Goal: Complete application form: Complete application form

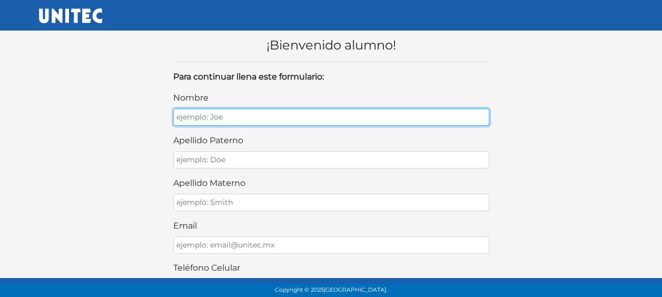
click at [379, 125] on input "nombre" at bounding box center [331, 116] width 316 height 17
type input "DEMIAN RICARDO"
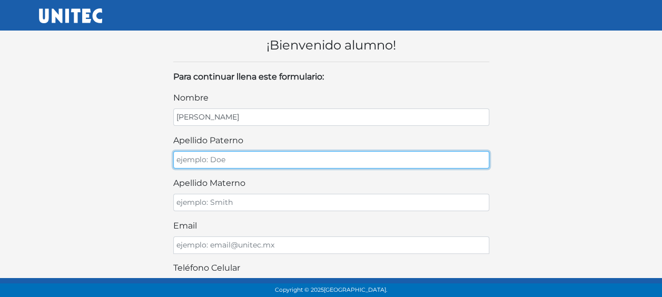
type input "FLORES"
type input "MARTINEZ"
type input "5544594932"
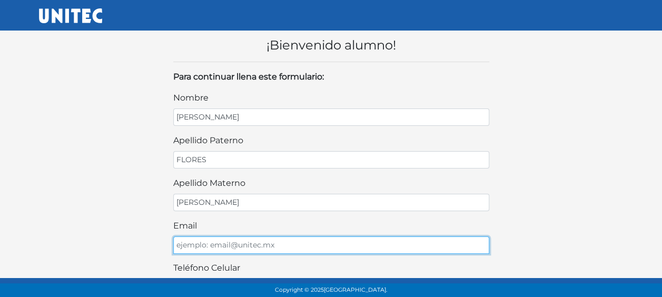
click at [390, 245] on input "email" at bounding box center [331, 244] width 316 height 17
type input "demian.rfm12@gmail.com"
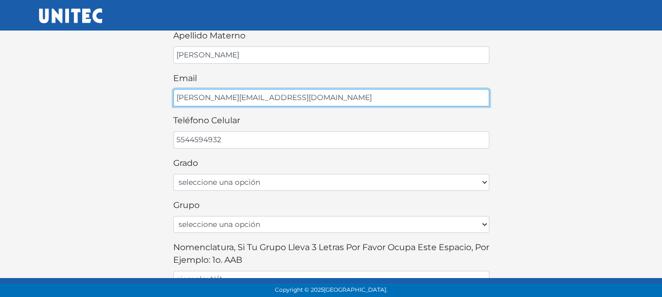
scroll to position [175, 0]
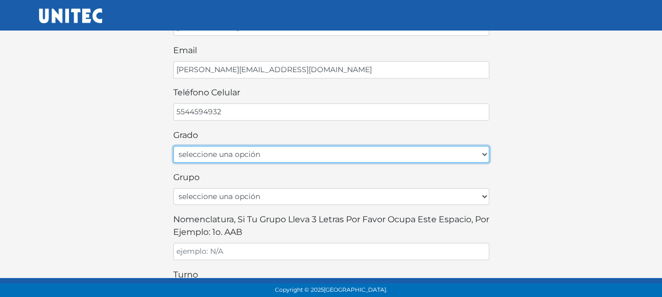
click at [472, 146] on select "seleccione una opción Primer grado Segundo grado Tercer grado Cuarto grado Quin…" at bounding box center [331, 154] width 316 height 17
select select "2do"
click at [173, 146] on select "seleccione una opción Primer grado Segundo grado Tercer grado Cuarto grado Quin…" at bounding box center [331, 154] width 316 height 17
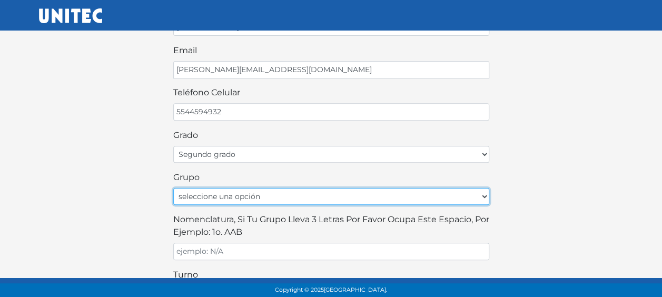
click at [459, 191] on select "seleccione una opción A B C D E F G H I J K L M N O P Q R S T U V W X Y Z" at bounding box center [331, 196] width 316 height 17
select select "C"
click at [173, 188] on select "seleccione una opción A B C D E F G H I J K L M N O P Q R S T U V W X Y Z" at bounding box center [331, 196] width 316 height 17
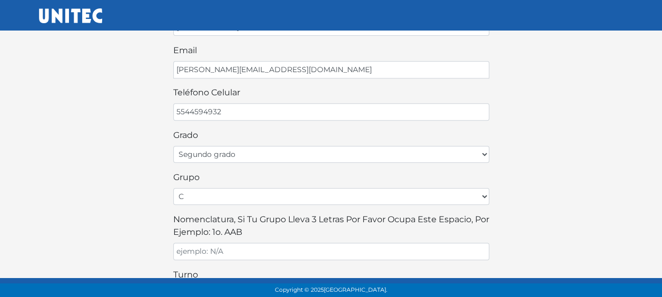
click at [417, 255] on div "nombre DEMIAN RICARDO apellido paterno FLORES apellido materno MARTINEZ email d…" at bounding box center [331, 185] width 316 height 538
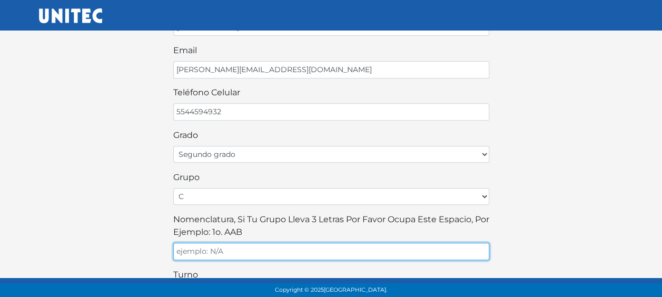
click at [373, 245] on input "Nomenclatura, si tu grupo lleva 3 letras por favor ocupa este espacio, por ejem…" at bounding box center [331, 251] width 316 height 17
type input "c"
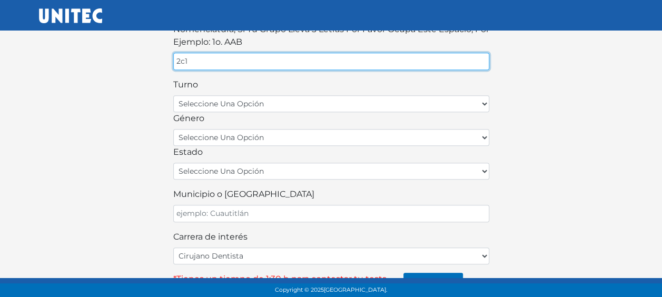
scroll to position [367, 0]
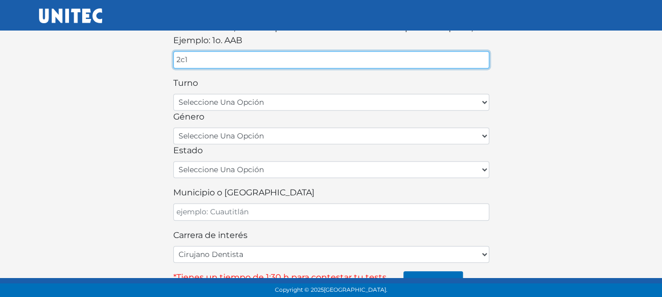
type input "2c1"
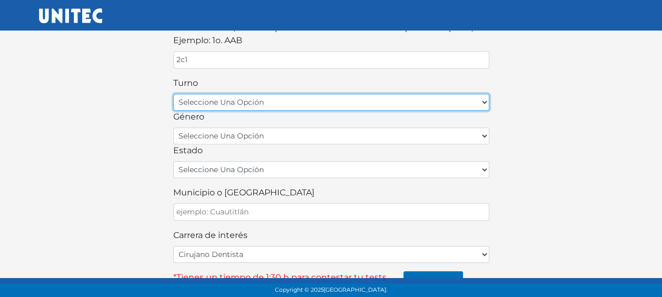
click at [474, 96] on select "seleccione una opción matutino vespertino" at bounding box center [331, 102] width 316 height 17
select select "matutino"
click at [173, 94] on select "seleccione una opción matutino vespertino" at bounding box center [331, 102] width 316 height 17
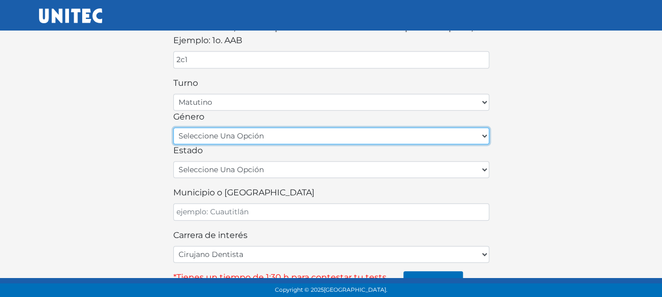
click at [475, 132] on select "seleccione una opción femenino masculino" at bounding box center [331, 135] width 316 height 17
select select "M"
click at [173, 127] on select "seleccione una opción femenino masculino" at bounding box center [331, 135] width 316 height 17
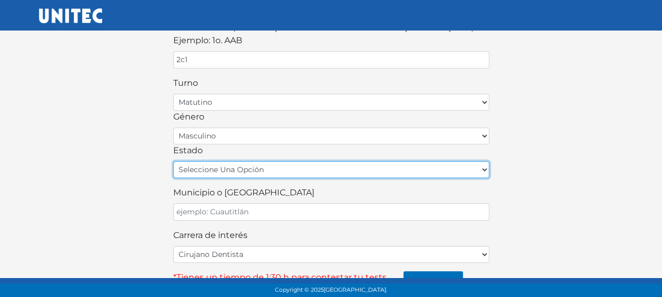
click at [476, 161] on select "seleccione una opción Aguascalientes Baja California Baja California Sur Campec…" at bounding box center [331, 169] width 316 height 17
select select "HID"
click at [173, 161] on select "seleccione una opción Aguascalientes Baja California Baja California Sur Campec…" at bounding box center [331, 169] width 316 height 17
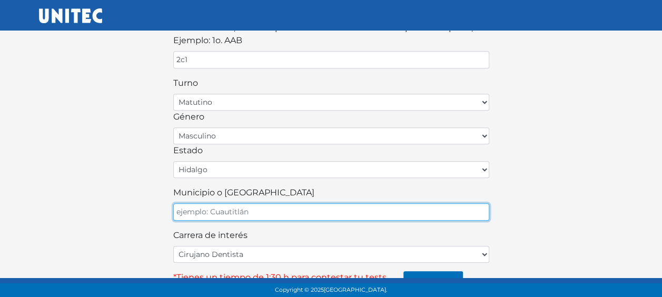
click at [443, 203] on input "Municipio o Alcaldía" at bounding box center [331, 211] width 316 height 17
type input "atotonilco de tula"
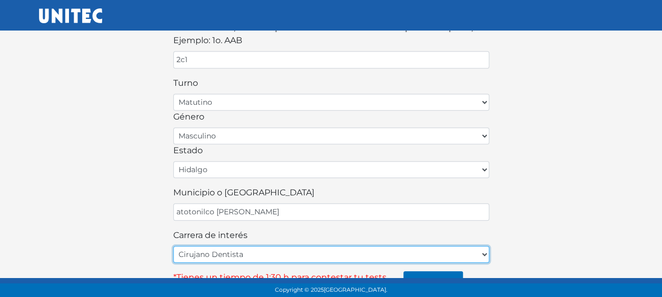
click at [416, 246] on select "Cirujano Dentista Cultura Física y Deportes Enfermería (5 materias) Enfermería …" at bounding box center [331, 254] width 316 height 17
select select "25"
click at [173, 246] on select "Cirujano Dentista Cultura Física y Deportes Enfermería (5 materias) Enfermería …" at bounding box center [331, 254] width 316 height 17
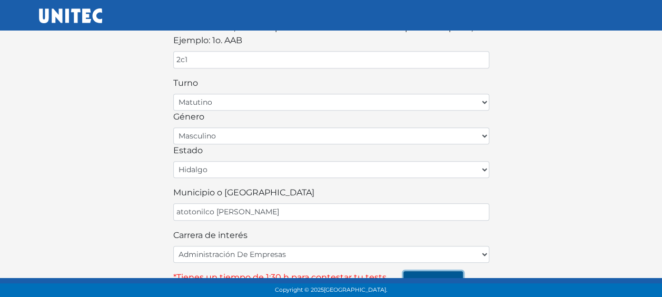
click at [432, 274] on button "continuar" at bounding box center [432, 282] width 59 height 22
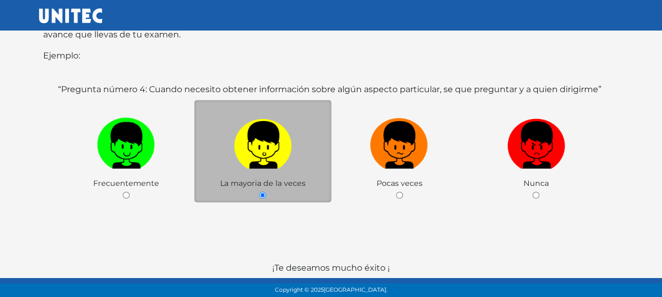
scroll to position [214, 0]
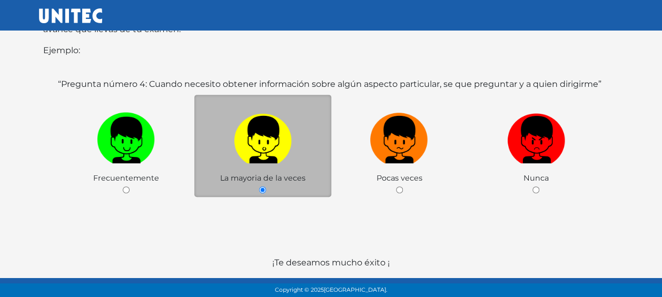
click at [303, 172] on div "La mayoria de la veces" at bounding box center [262, 146] width 137 height 103
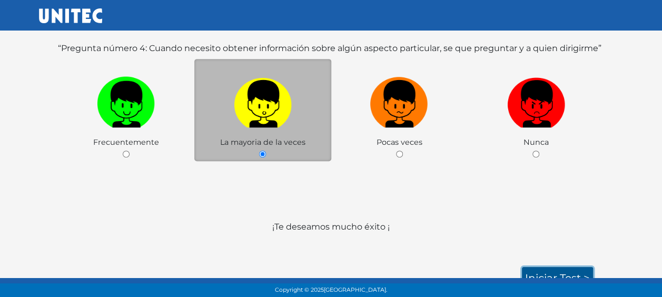
click at [562, 274] on link "Iniciar test >" at bounding box center [557, 278] width 71 height 22
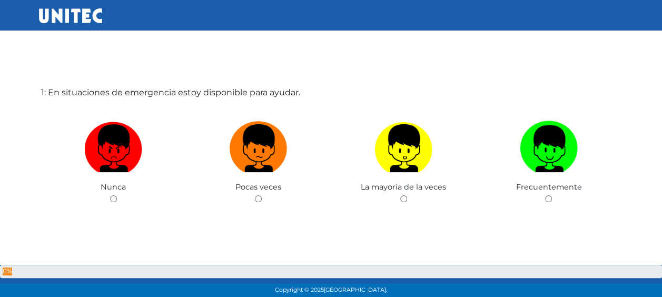
scroll to position [53, 0]
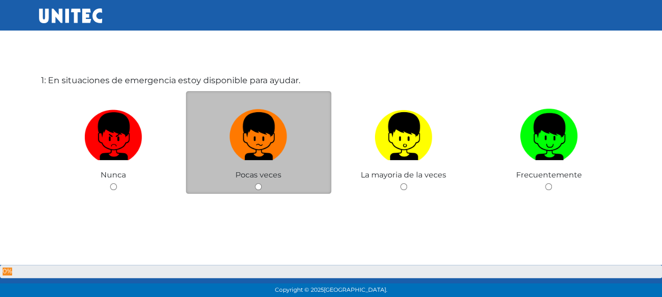
click at [289, 165] on label at bounding box center [258, 136] width 145 height 64
click at [262, 183] on input "radio" at bounding box center [258, 186] width 7 height 7
radio input "true"
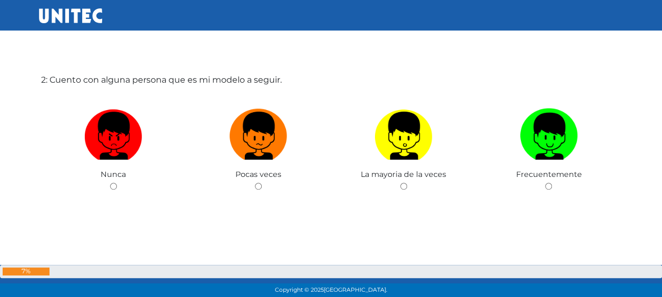
scroll to position [371, 0]
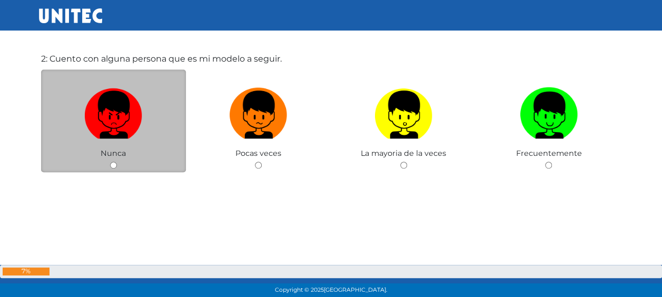
click at [112, 156] on span "Nunca" at bounding box center [113, 152] width 25 height 9
click at [112, 160] on div "Nunca" at bounding box center [113, 121] width 145 height 103
click at [113, 165] on input "radio" at bounding box center [113, 165] width 7 height 7
radio input "true"
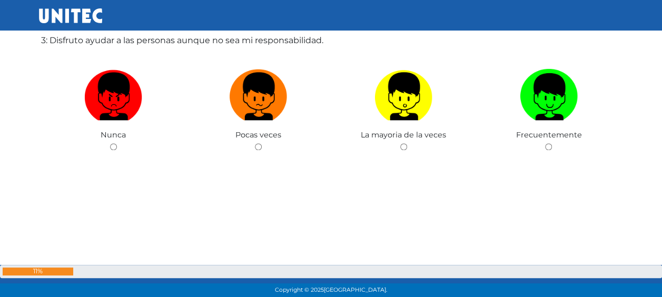
scroll to position [677, 0]
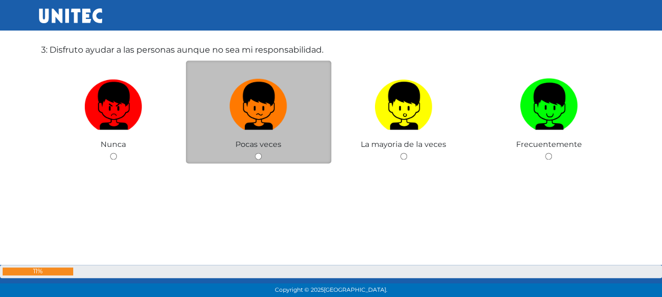
click at [283, 141] on div "Pocas veces" at bounding box center [258, 112] width 145 height 103
click at [264, 158] on div "Pocas veces" at bounding box center [258, 112] width 145 height 103
click at [256, 157] on input "radio" at bounding box center [258, 156] width 7 height 7
radio input "true"
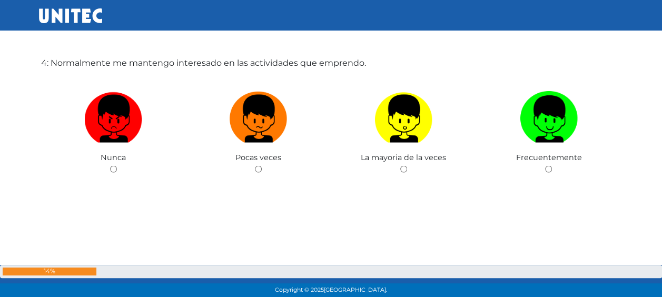
scroll to position [983, 0]
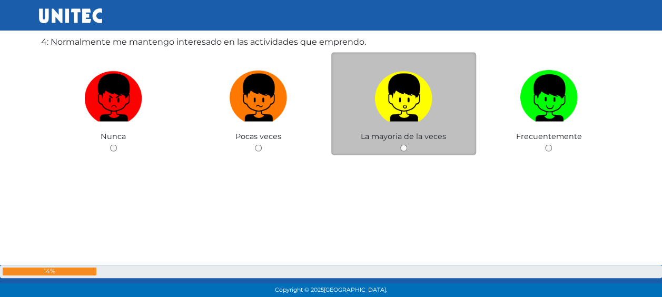
click at [404, 148] on input "radio" at bounding box center [403, 147] width 7 height 7
radio input "true"
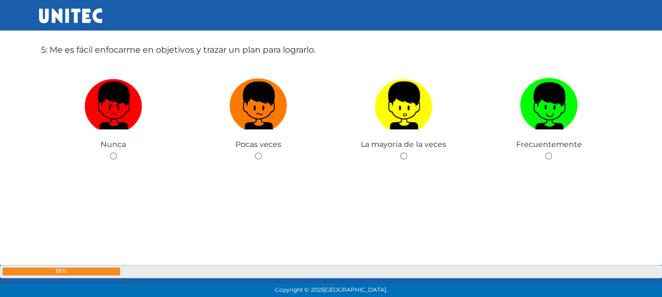
scroll to position [1282, 0]
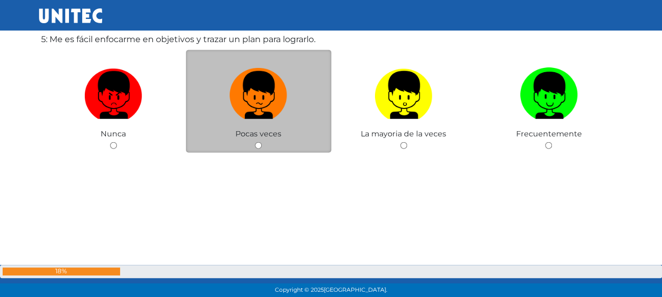
click at [261, 139] on div "Pocas veces" at bounding box center [258, 101] width 145 height 103
click at [257, 144] on input "radio" at bounding box center [258, 145] width 7 height 7
radio input "true"
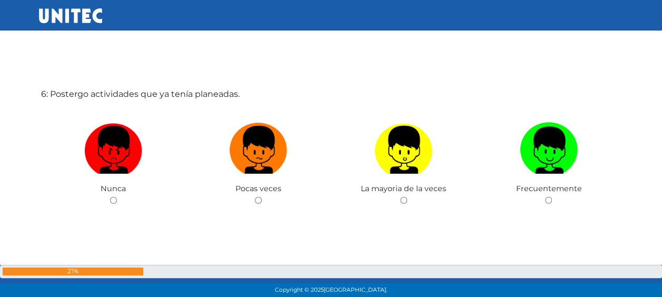
scroll to position [1545, 0]
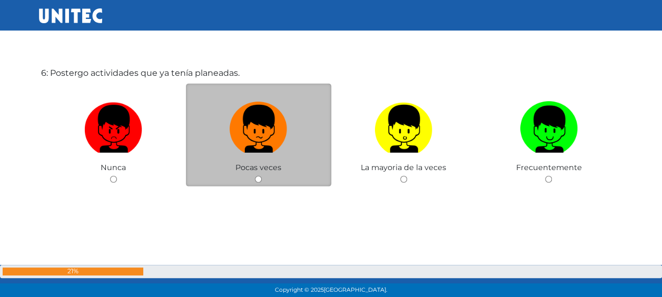
click at [261, 177] on input "radio" at bounding box center [258, 179] width 7 height 7
radio input "true"
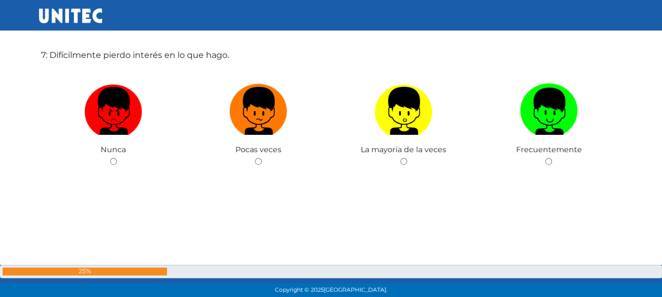
scroll to position [1861, 0]
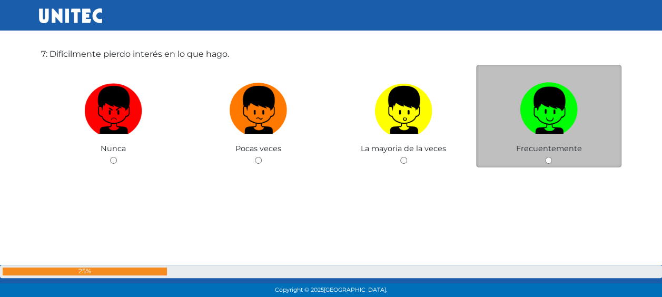
click at [547, 163] on input "radio" at bounding box center [548, 160] width 7 height 7
radio input "true"
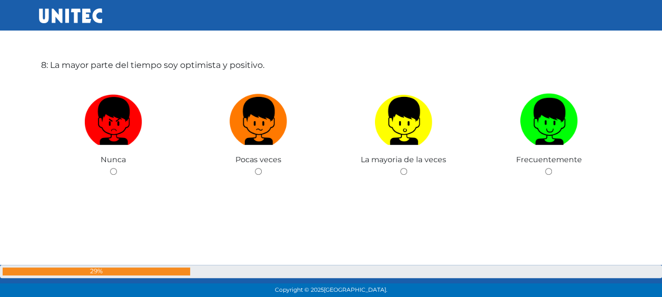
scroll to position [2156, 0]
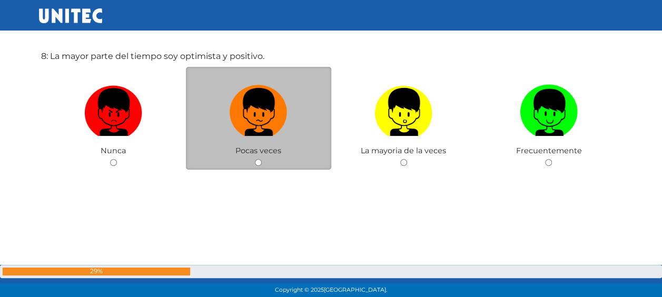
click at [256, 161] on input "radio" at bounding box center [258, 162] width 7 height 7
radio input "true"
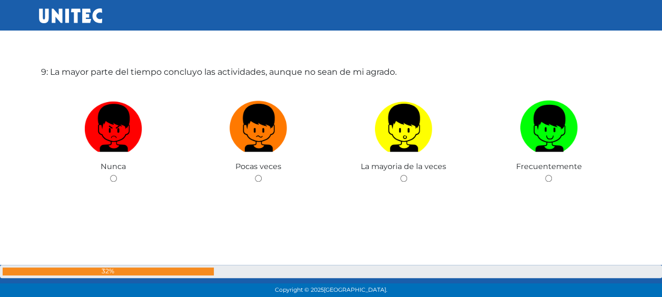
scroll to position [2441, 0]
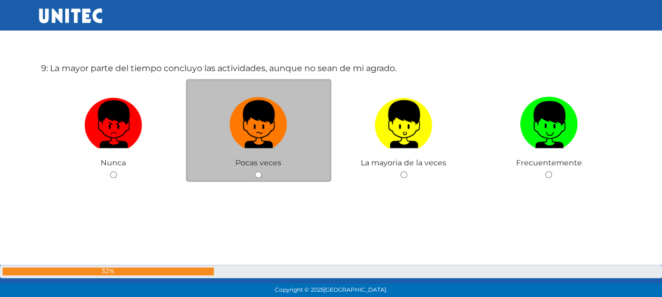
click at [261, 175] on input "radio" at bounding box center [258, 174] width 7 height 7
radio input "true"
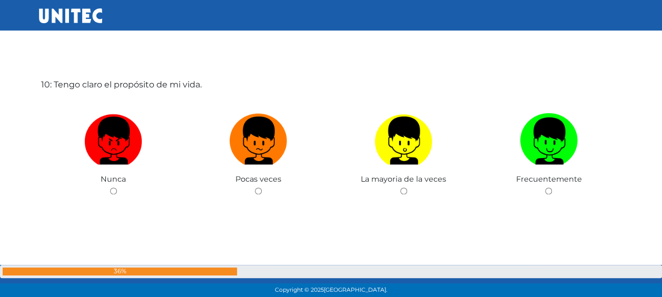
scroll to position [2725, 0]
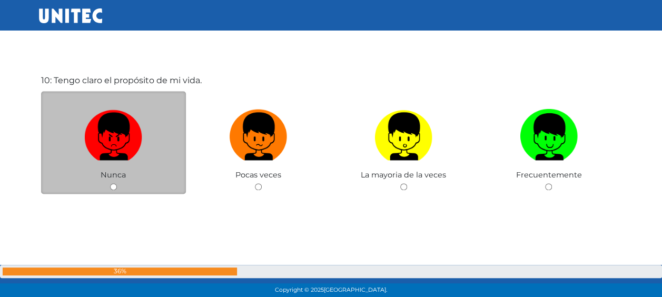
click at [116, 189] on input "radio" at bounding box center [113, 186] width 7 height 7
radio input "true"
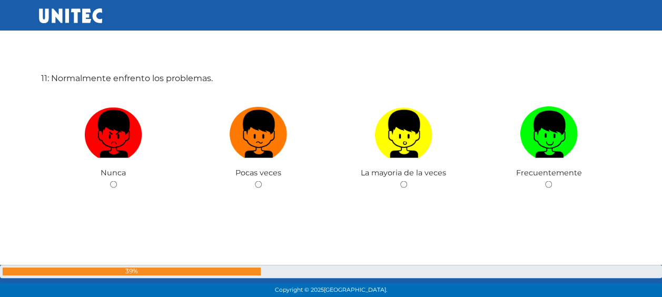
scroll to position [3046, 0]
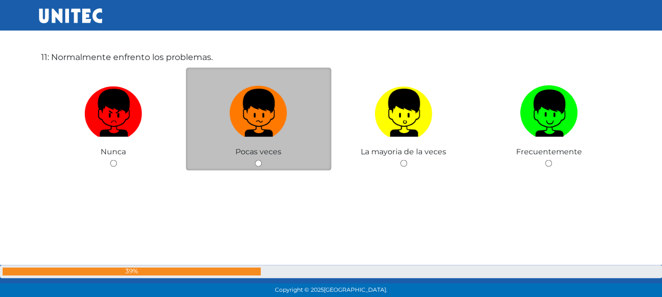
click at [261, 162] on input "radio" at bounding box center [258, 163] width 7 height 7
radio input "true"
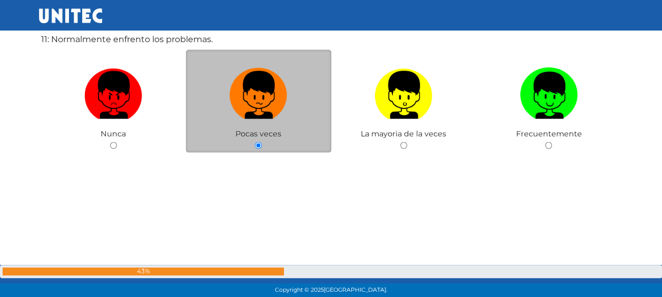
scroll to position [3070, 0]
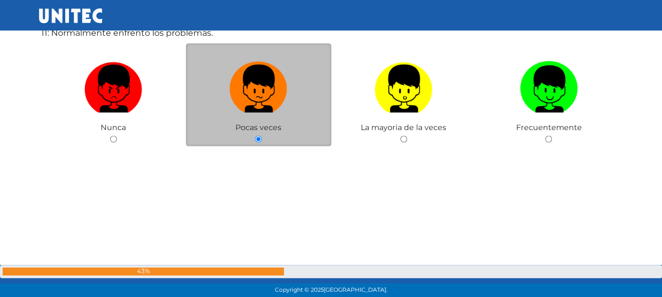
click at [254, 133] on div "Pocas veces" at bounding box center [258, 95] width 145 height 103
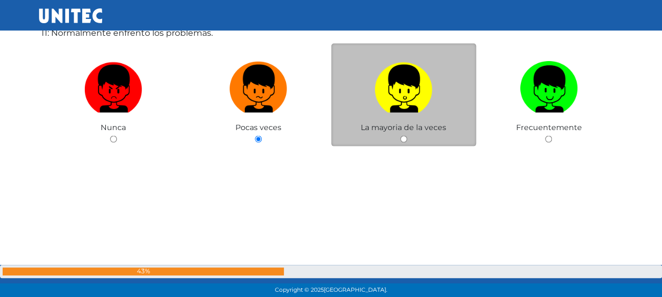
click at [408, 135] on div "La mayoria de la veces" at bounding box center [403, 95] width 145 height 103
click at [402, 137] on input "radio" at bounding box center [403, 139] width 7 height 7
radio input "true"
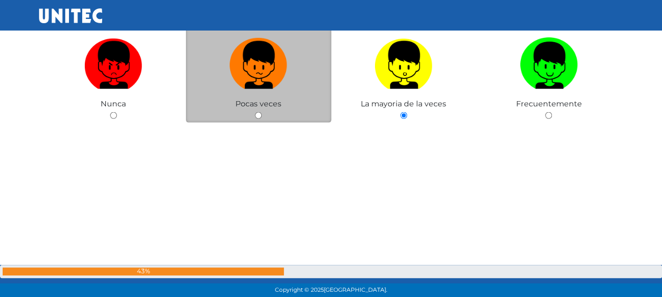
scroll to position [3095, 0]
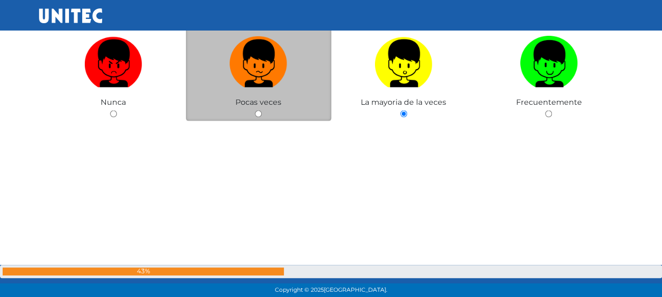
click at [256, 114] on input "radio" at bounding box center [258, 114] width 7 height 7
radio input "true"
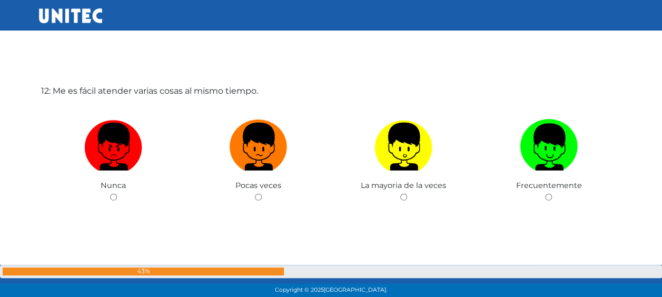
scroll to position [3330, 0]
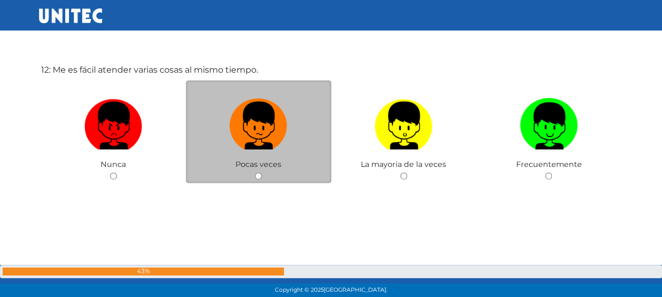
click at [259, 176] on input "radio" at bounding box center [258, 176] width 7 height 7
radio input "true"
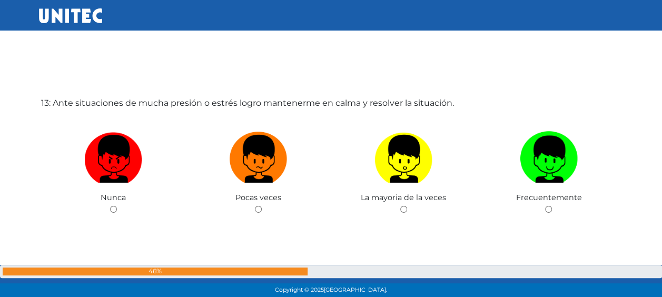
scroll to position [3615, 0]
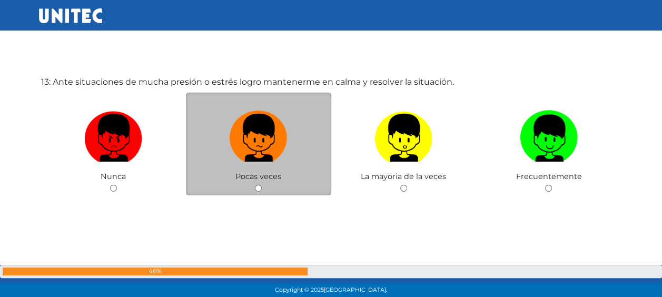
click at [259, 186] on input "radio" at bounding box center [258, 188] width 7 height 7
radio input "true"
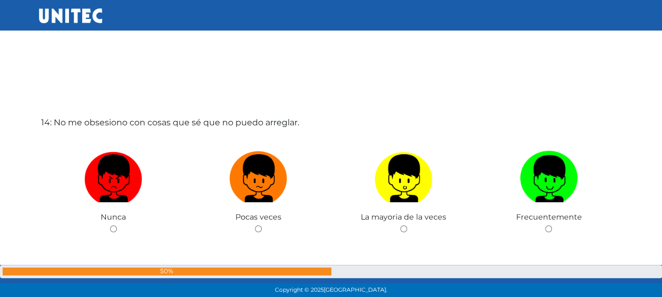
scroll to position [3892, 0]
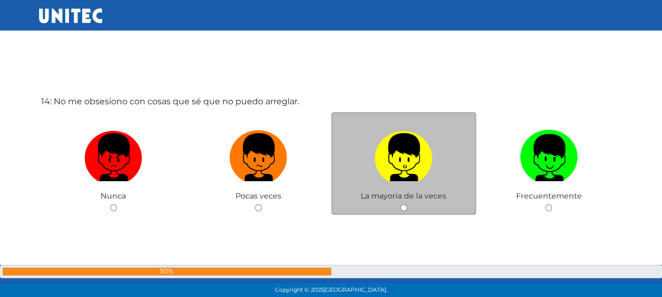
click at [352, 209] on div "La mayoria de la veces" at bounding box center [403, 163] width 145 height 103
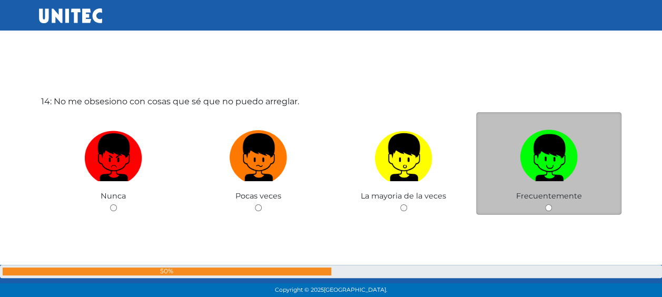
click at [548, 207] on input "radio" at bounding box center [548, 207] width 7 height 7
radio input "true"
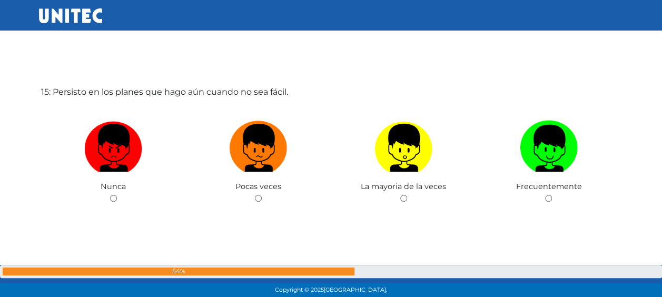
scroll to position [4210, 0]
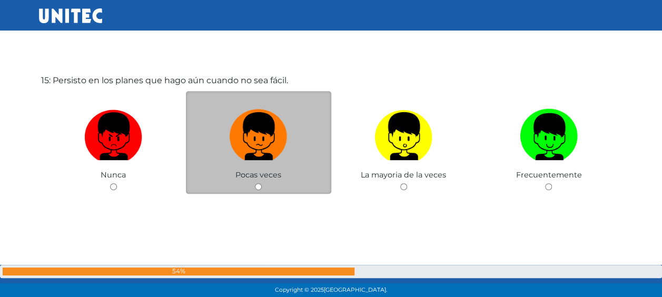
click at [259, 186] on input "radio" at bounding box center [258, 186] width 7 height 7
radio input "true"
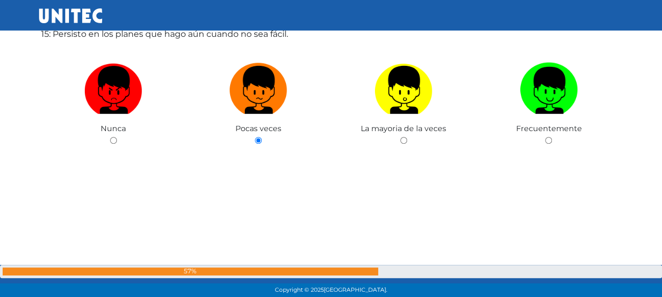
scroll to position [4516, 0]
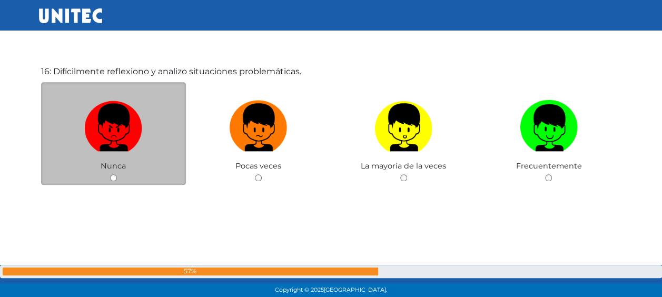
click at [112, 176] on input "radio" at bounding box center [113, 177] width 7 height 7
radio input "true"
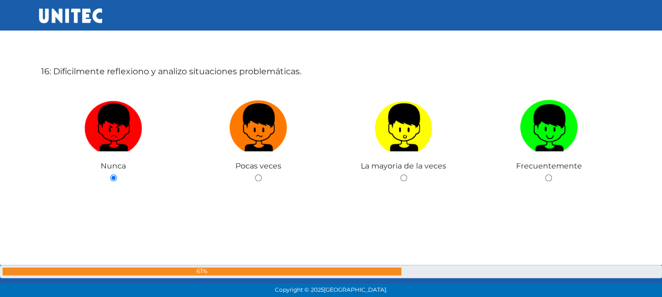
scroll to position [4776, 0]
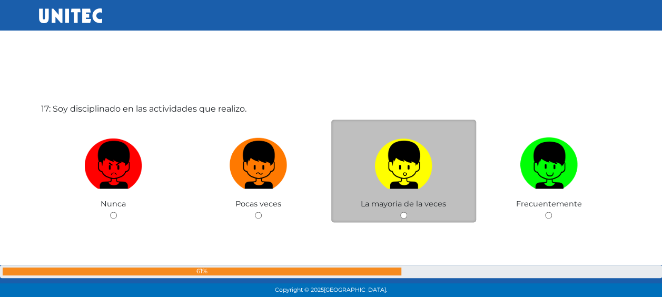
click at [404, 215] on input "radio" at bounding box center [403, 215] width 7 height 7
radio input "true"
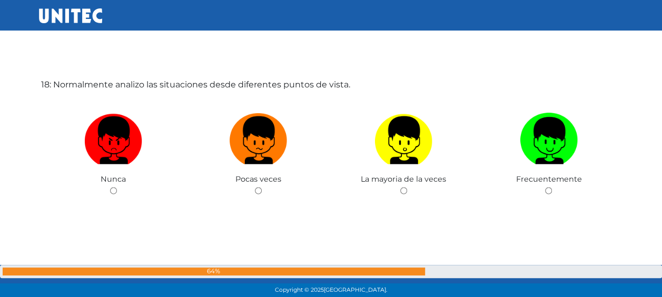
scroll to position [5101, 0]
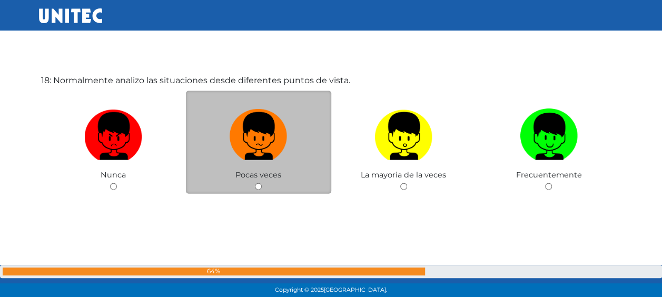
click at [258, 184] on input "radio" at bounding box center [258, 186] width 7 height 7
radio input "true"
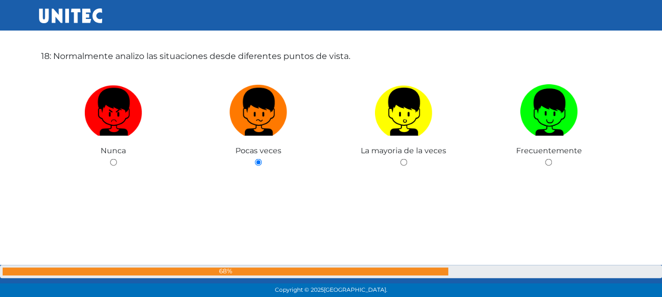
scroll to position [5386, 0]
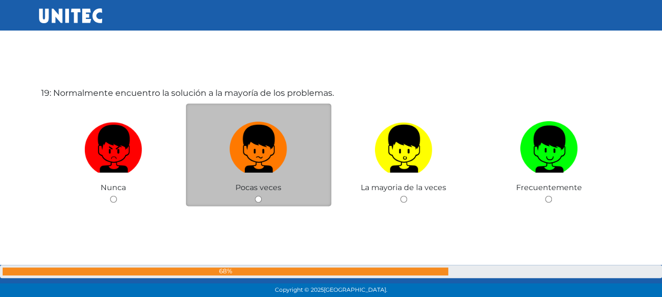
click at [256, 200] on input "radio" at bounding box center [258, 199] width 7 height 7
radio input "true"
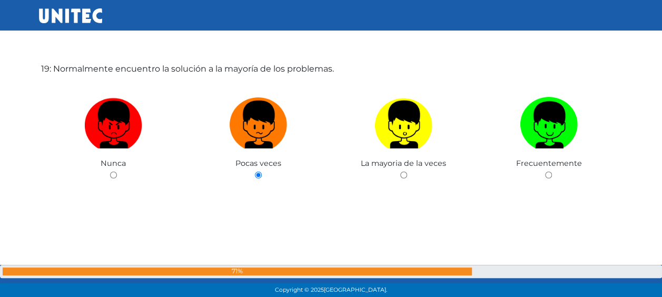
scroll to position [5670, 0]
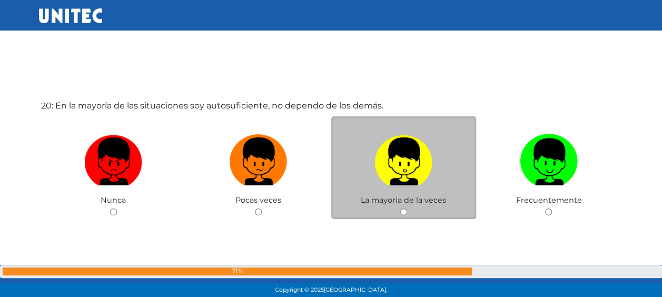
click at [405, 209] on input "radio" at bounding box center [403, 212] width 7 height 7
radio input "true"
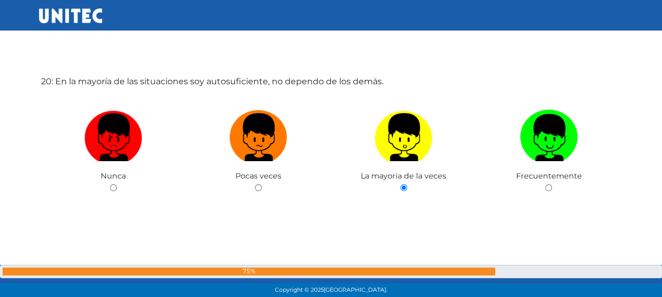
scroll to position [5954, 0]
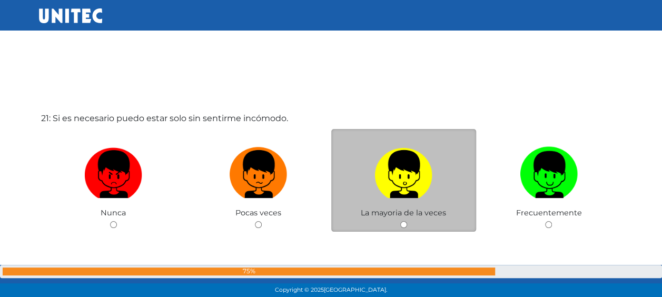
click at [404, 223] on input "radio" at bounding box center [403, 224] width 7 height 7
radio input "true"
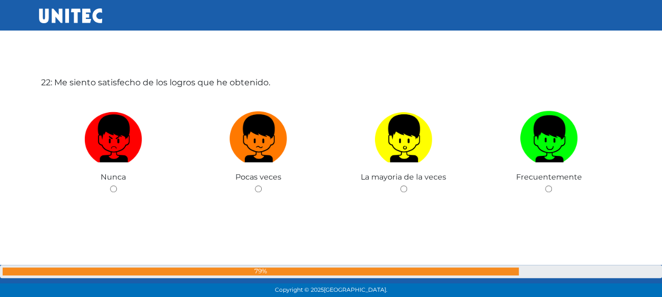
scroll to position [6289, 0]
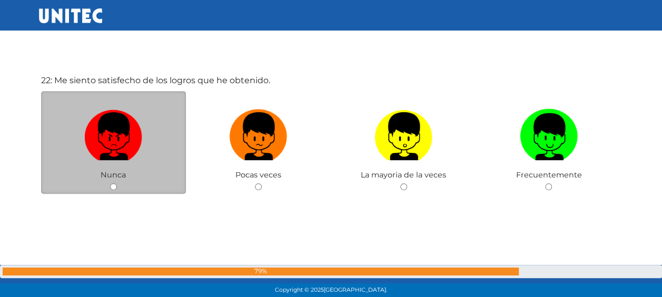
click at [112, 187] on input "radio" at bounding box center [113, 186] width 7 height 7
radio input "true"
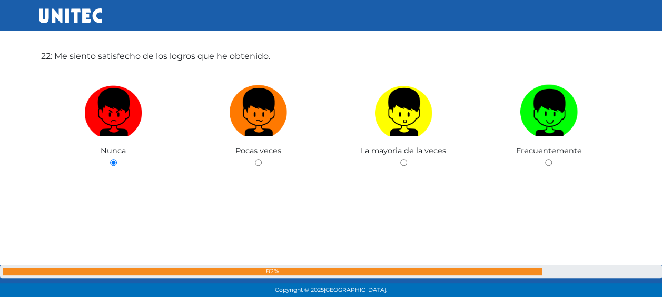
scroll to position [6573, 0]
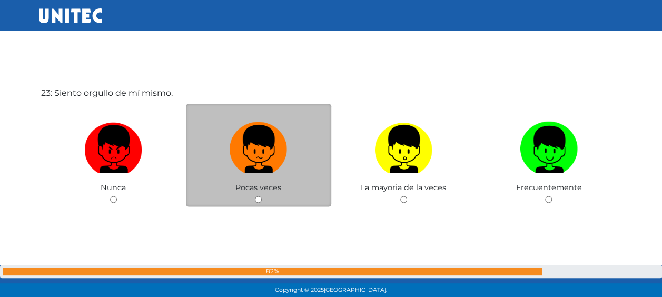
click at [258, 199] on input "radio" at bounding box center [258, 199] width 7 height 7
radio input "true"
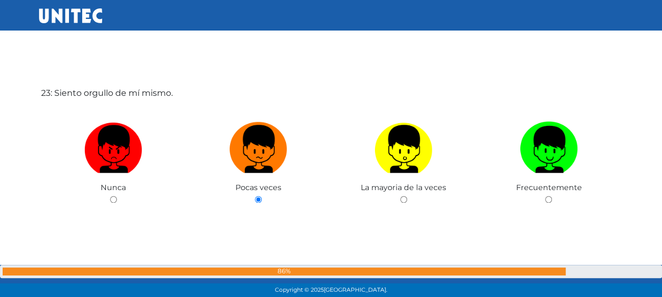
scroll to position [6833, 0]
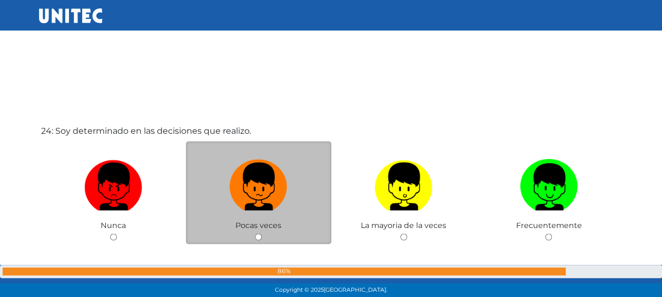
click at [256, 235] on input "radio" at bounding box center [258, 236] width 7 height 7
radio input "true"
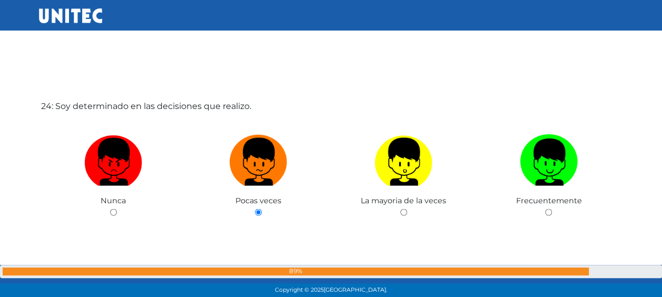
scroll to position [7118, 0]
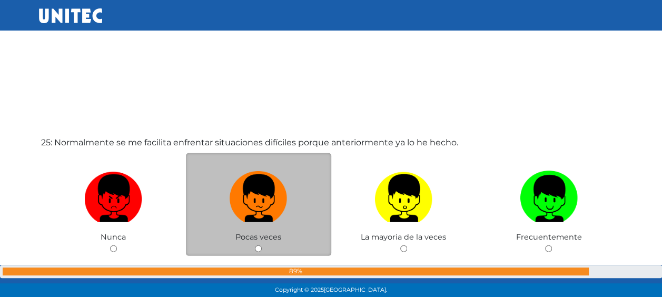
click at [258, 247] on input "radio" at bounding box center [258, 248] width 7 height 7
radio input "true"
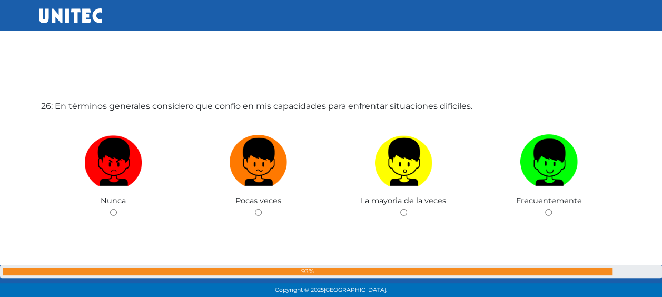
scroll to position [7477, 0]
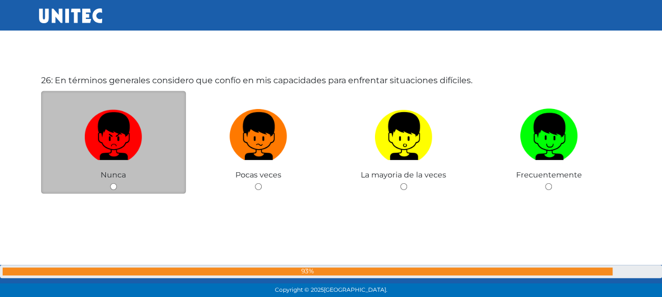
click at [113, 186] on input "radio" at bounding box center [113, 186] width 7 height 7
radio input "true"
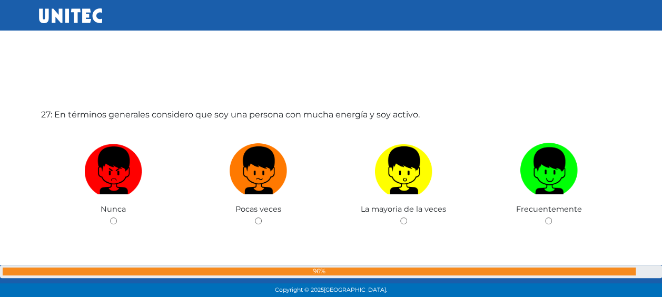
scroll to position [7774, 0]
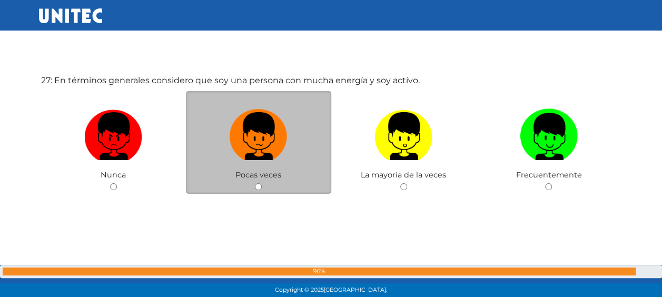
click at [257, 187] on input "radio" at bounding box center [258, 186] width 7 height 7
radio input "true"
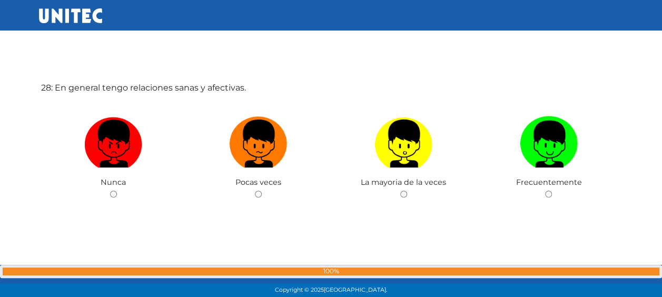
scroll to position [8073, 0]
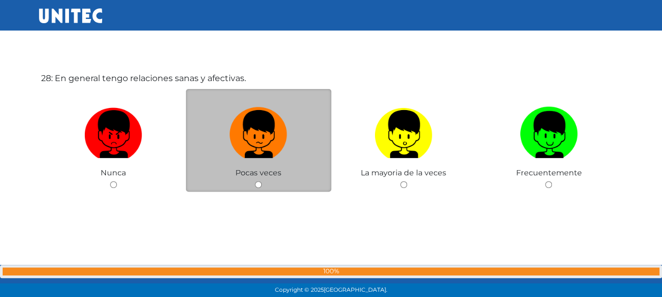
click at [259, 181] on input "radio" at bounding box center [258, 184] width 7 height 7
radio input "true"
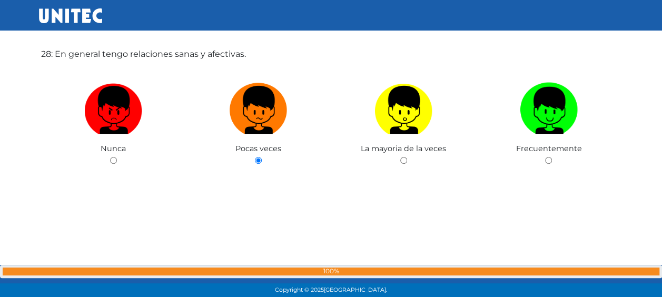
scroll to position [8357, 0]
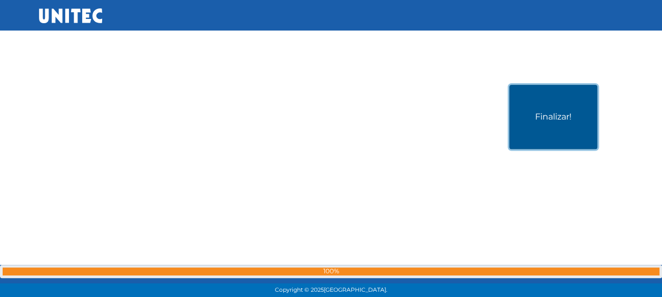
click at [564, 133] on button "Finalizar!" at bounding box center [553, 117] width 88 height 64
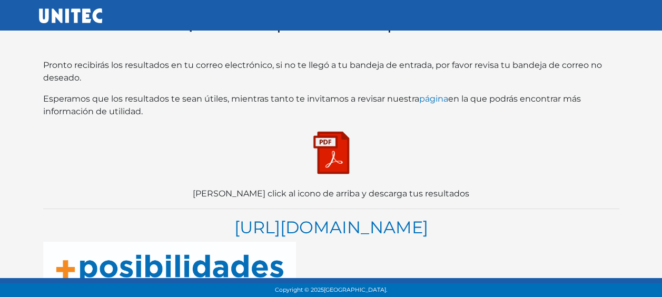
scroll to position [4, 0]
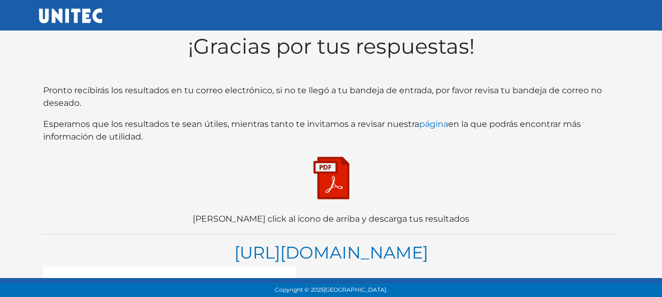
click at [345, 189] on img at bounding box center [331, 178] width 53 height 53
